Goal: Task Accomplishment & Management: Manage account settings

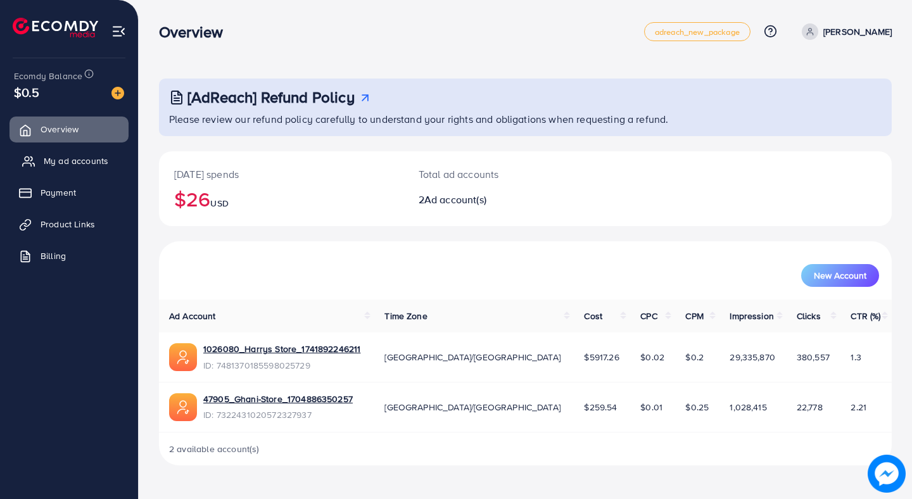
click at [75, 151] on link "My ad accounts" at bounding box center [68, 160] width 119 height 25
click at [48, 168] on link "My ad accounts" at bounding box center [68, 160] width 119 height 25
click at [72, 162] on span "My ad accounts" at bounding box center [76, 160] width 65 height 13
